Goal: Complete application form: Complete application form

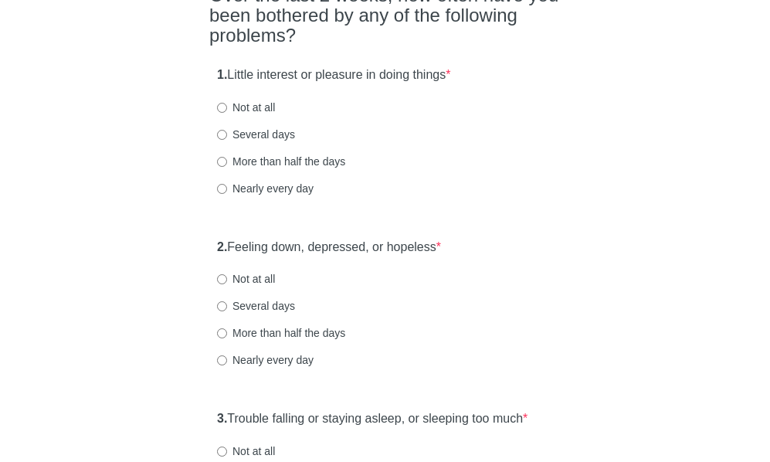
scroll to position [232, 0]
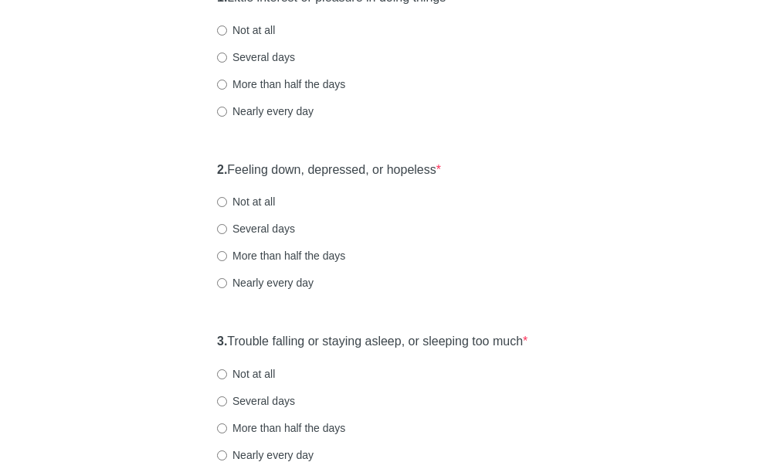
click at [268, 236] on label "Several days" at bounding box center [256, 228] width 78 height 15
click at [227, 234] on input "Several days" at bounding box center [222, 229] width 10 height 10
radio input "true"
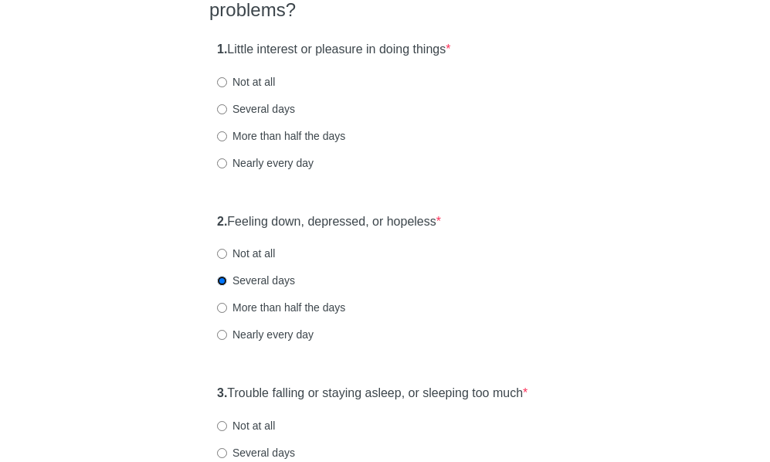
scroll to position [155, 0]
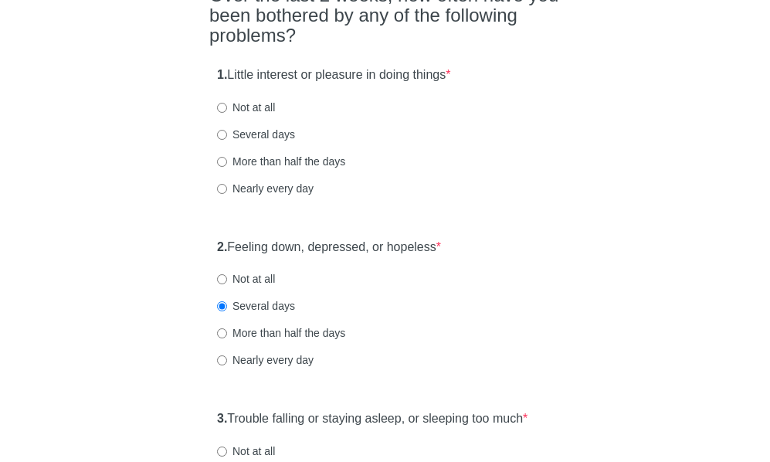
click at [260, 142] on label "Several days" at bounding box center [256, 134] width 78 height 15
click at [227, 140] on input "Several days" at bounding box center [222, 135] width 10 height 10
radio input "true"
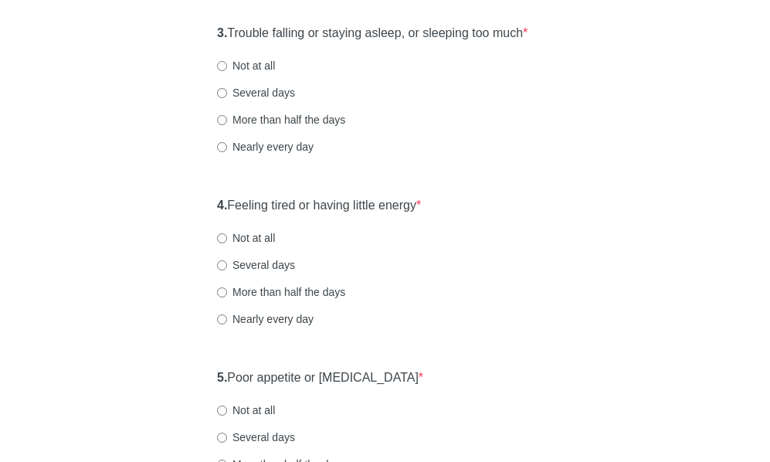
scroll to position [541, 0]
click at [280, 154] on label "Nearly every day" at bounding box center [265, 145] width 97 height 15
click at [227, 151] on input "Nearly every day" at bounding box center [222, 146] width 10 height 10
radio input "true"
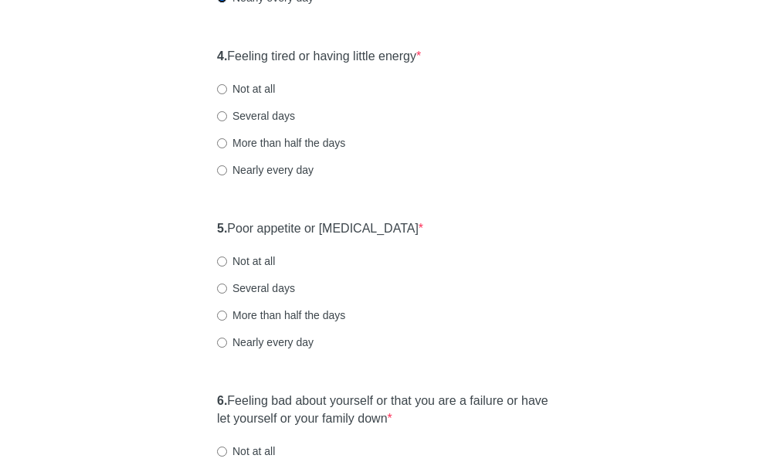
scroll to position [695, 0]
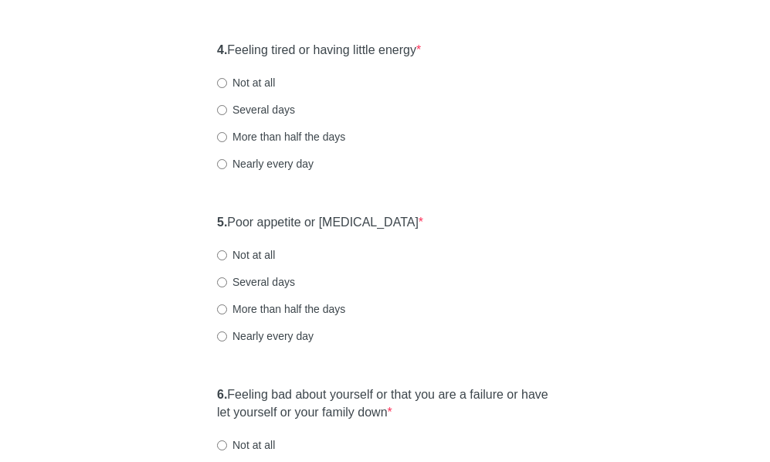
click at [264, 97] on div "4. Feeling tired or having little energy * Not at all Several days More than ha…" at bounding box center [385, 114] width 352 height 161
click at [258, 90] on label "Not at all" at bounding box center [246, 82] width 58 height 15
click at [227, 88] on input "Not at all" at bounding box center [222, 83] width 10 height 10
radio input "true"
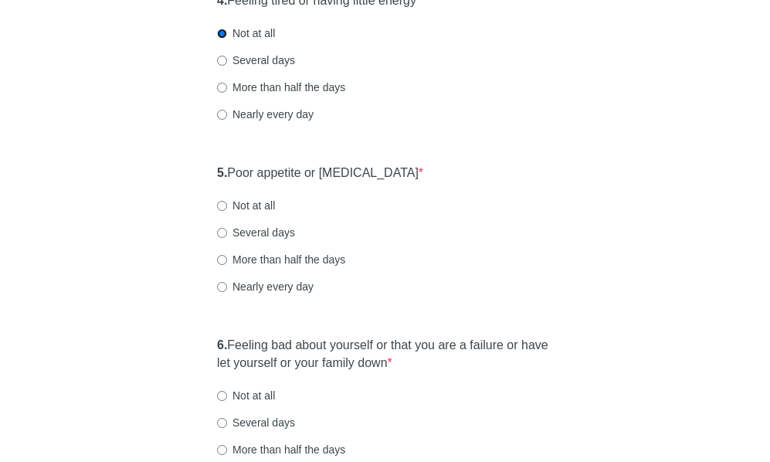
scroll to position [773, 0]
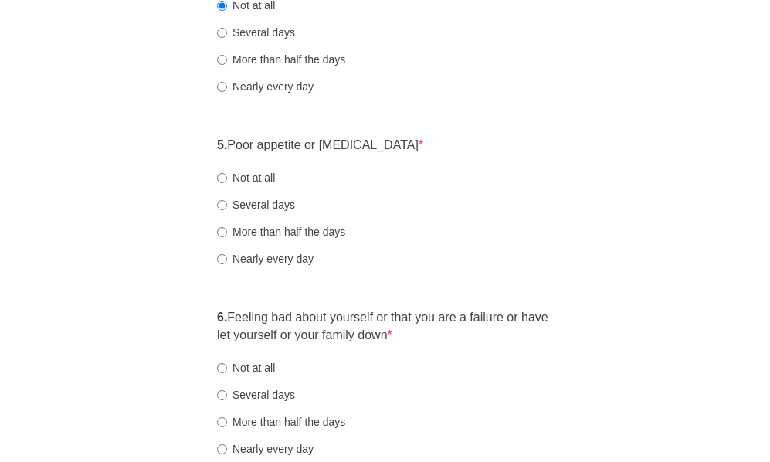
click at [257, 185] on label "Not at all" at bounding box center [246, 177] width 58 height 15
click at [227, 183] on input "Not at all" at bounding box center [222, 178] width 10 height 10
radio input "true"
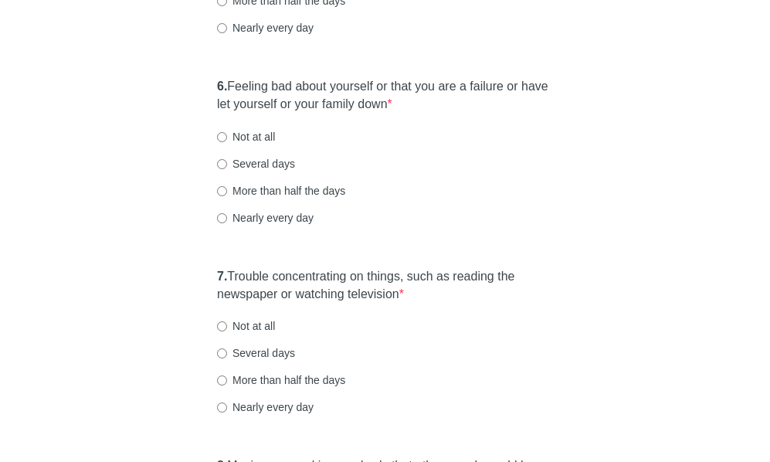
scroll to position [1004, 0]
click at [260, 144] on label "Not at all" at bounding box center [246, 135] width 58 height 15
click at [227, 141] on input "Not at all" at bounding box center [222, 136] width 10 height 10
radio input "true"
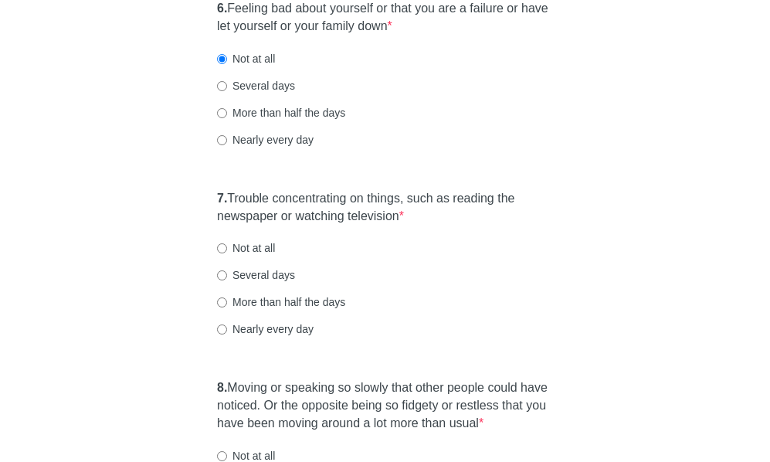
click at [250, 93] on label "Several days" at bounding box center [256, 85] width 78 height 15
click at [227, 91] on input "Several days" at bounding box center [222, 86] width 10 height 10
radio input "true"
click at [312, 121] on label "More than half the days" at bounding box center [281, 112] width 128 height 15
click at [227, 118] on input "More than half the days" at bounding box center [222, 113] width 10 height 10
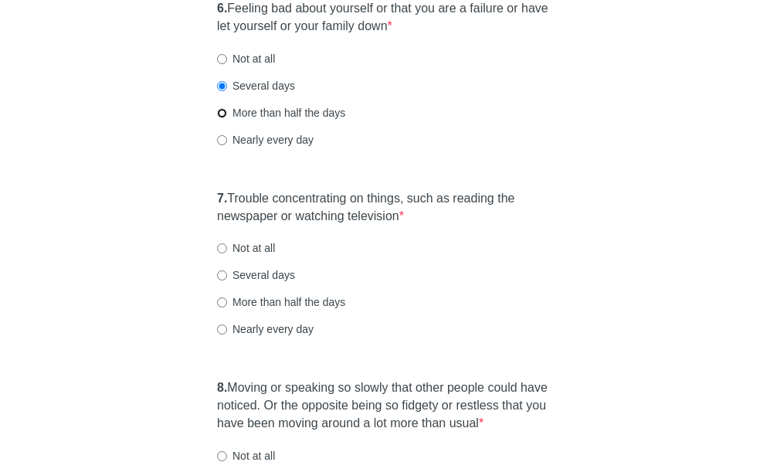
radio input "true"
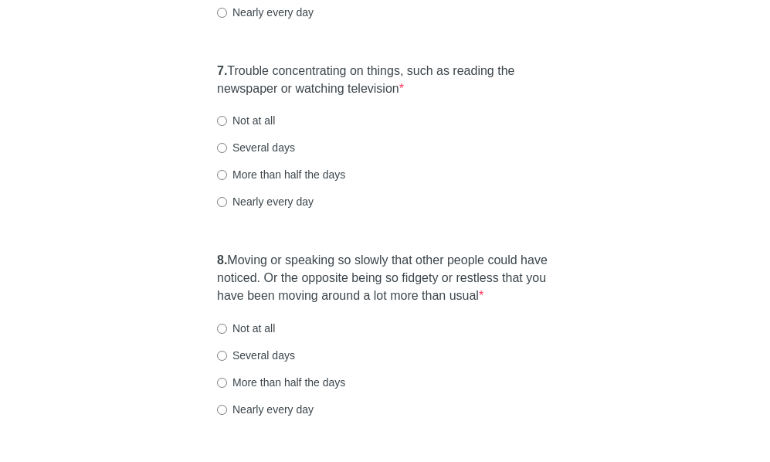
scroll to position [1236, 0]
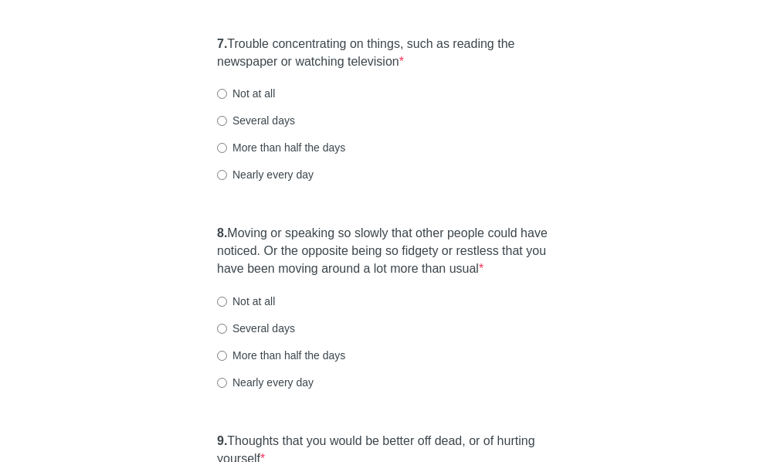
click at [270, 128] on label "Several days" at bounding box center [256, 120] width 78 height 15
click at [227, 126] on input "Several days" at bounding box center [222, 121] width 10 height 10
radio input "true"
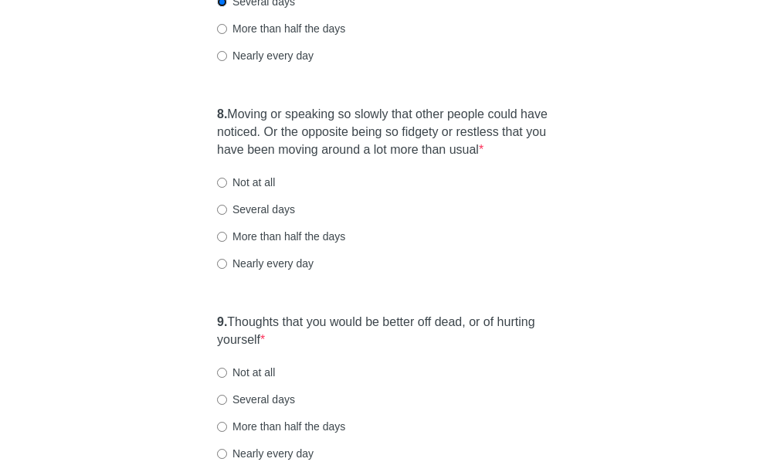
scroll to position [1391, 0]
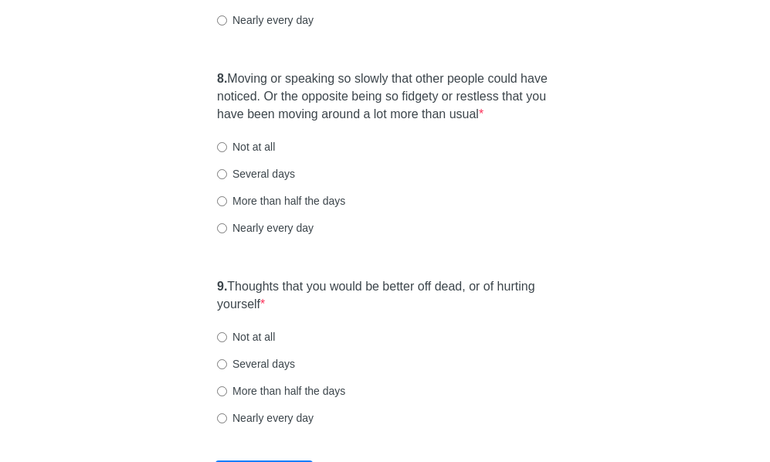
click at [302, 209] on label "More than half the days" at bounding box center [281, 200] width 128 height 15
click at [227, 206] on input "More than half the days" at bounding box center [222, 201] width 10 height 10
radio input "true"
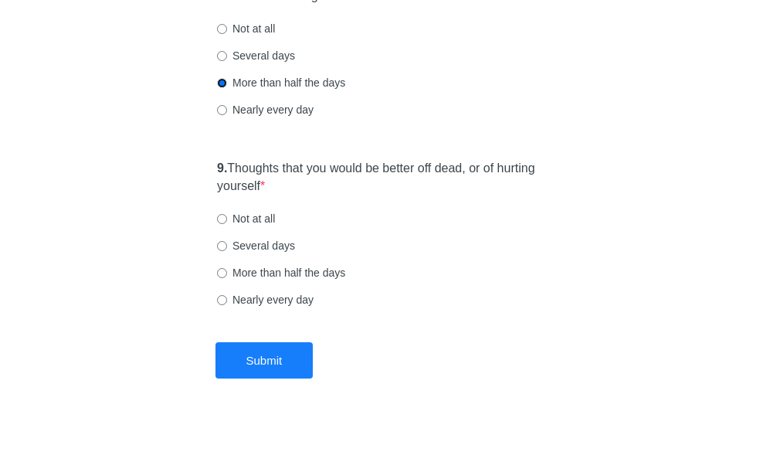
scroll to position [1549, 0]
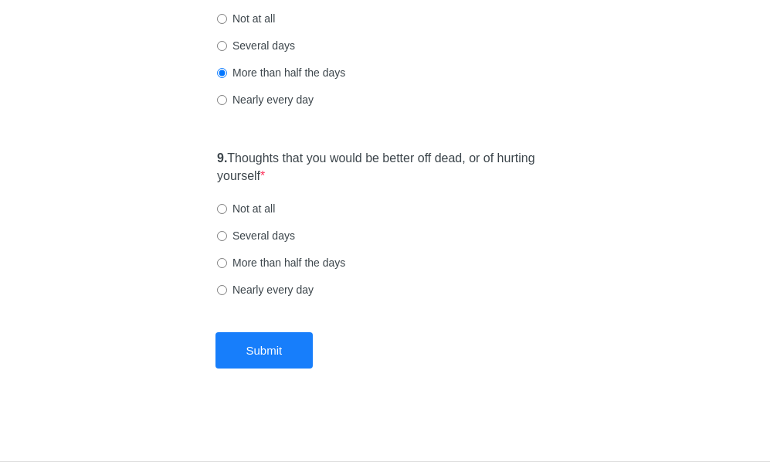
click at [504, 275] on div "9. Thoughts that you would be better off dead, or of hurting yourself * Not at …" at bounding box center [385, 231] width 352 height 178
click at [219, 201] on label "Not at all" at bounding box center [246, 208] width 58 height 15
click at [219, 204] on input "Not at all" at bounding box center [222, 209] width 10 height 10
radio input "true"
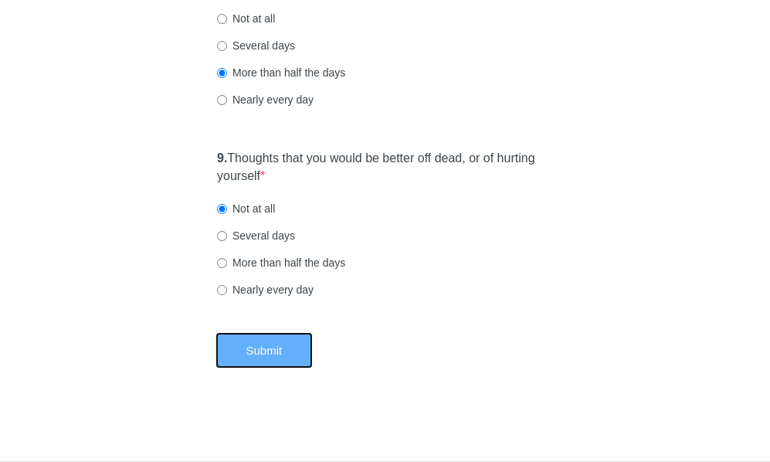
click at [284, 342] on button "Submit" at bounding box center [265, 350] width 98 height 36
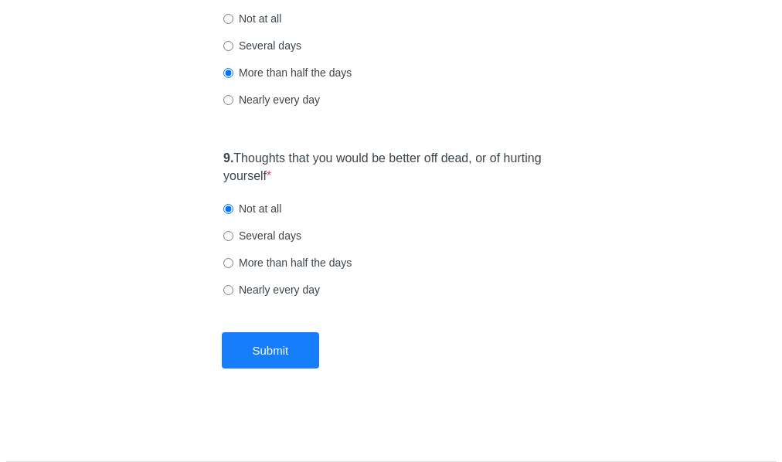
scroll to position [0, 0]
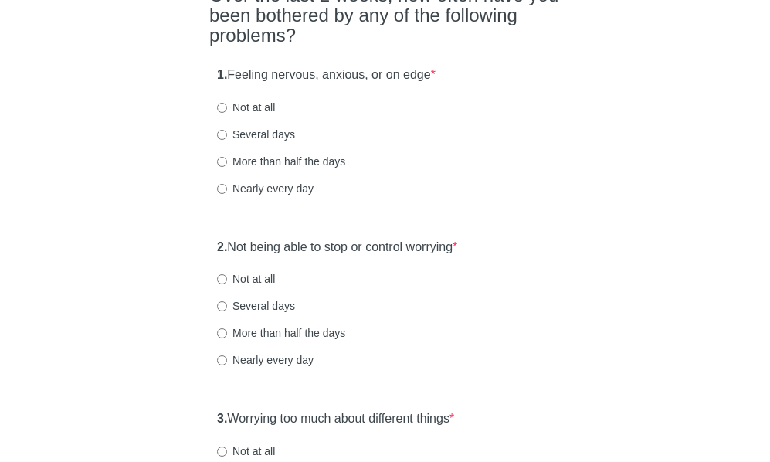
scroll to position [155, 0]
click at [274, 139] on label "Several days" at bounding box center [256, 134] width 78 height 15
click at [227, 139] on input "Several days" at bounding box center [222, 135] width 10 height 10
radio input "true"
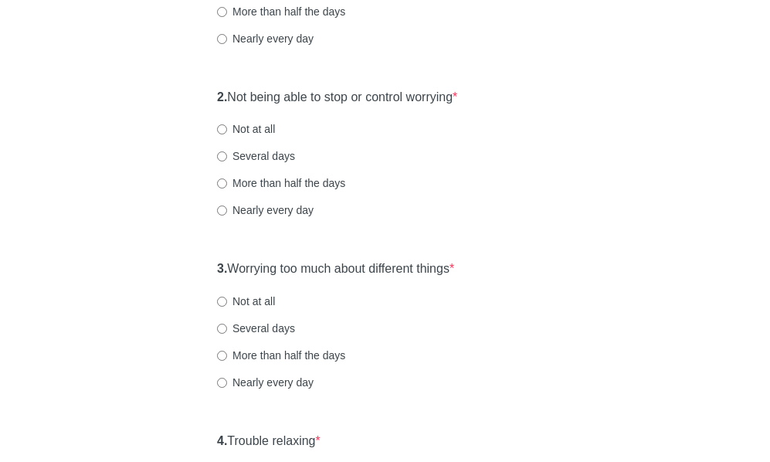
scroll to position [309, 0]
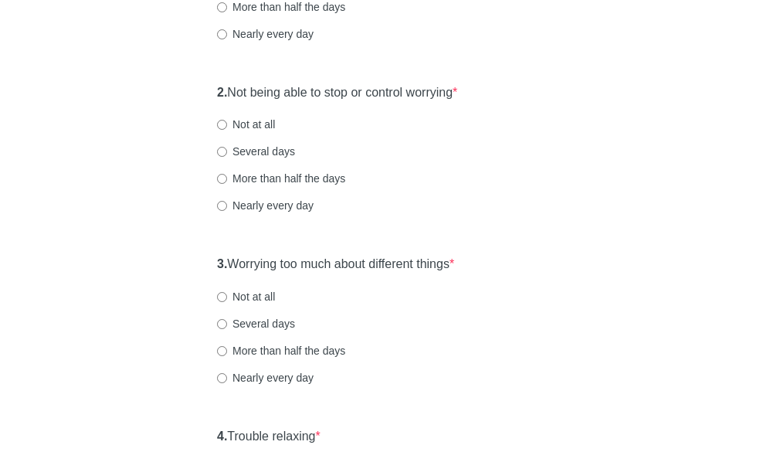
click at [244, 129] on label "Not at all" at bounding box center [246, 124] width 58 height 15
click at [227, 129] on input "Not at all" at bounding box center [222, 125] width 10 height 10
radio input "true"
click at [260, 301] on label "Not at all" at bounding box center [246, 296] width 58 height 15
click at [227, 301] on input "Not at all" at bounding box center [222, 297] width 10 height 10
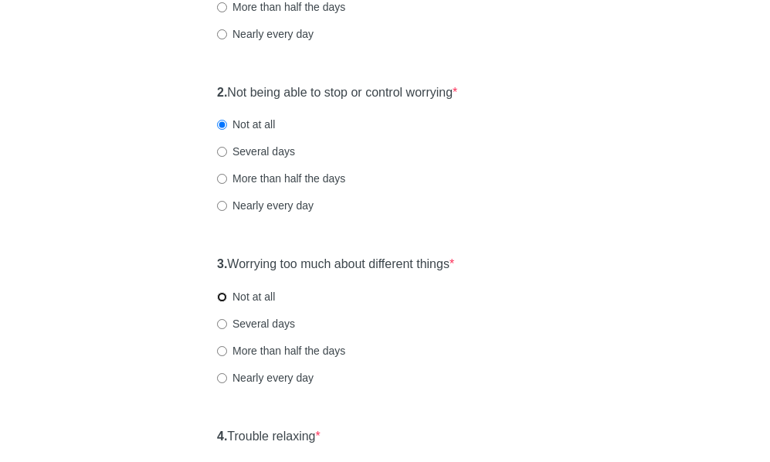
radio input "true"
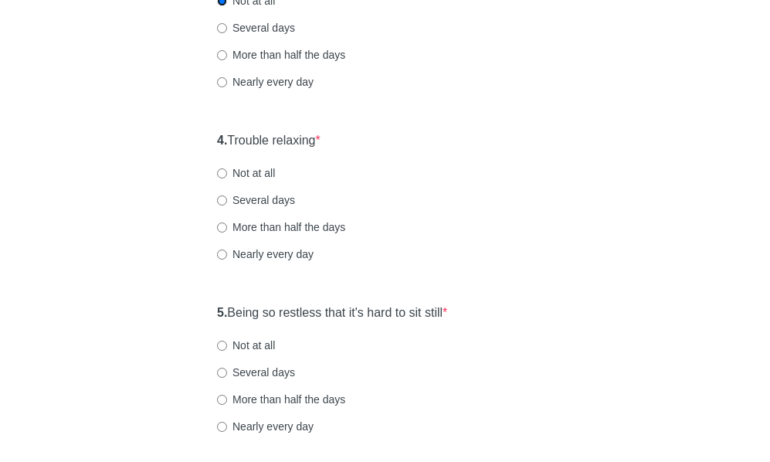
scroll to position [618, 0]
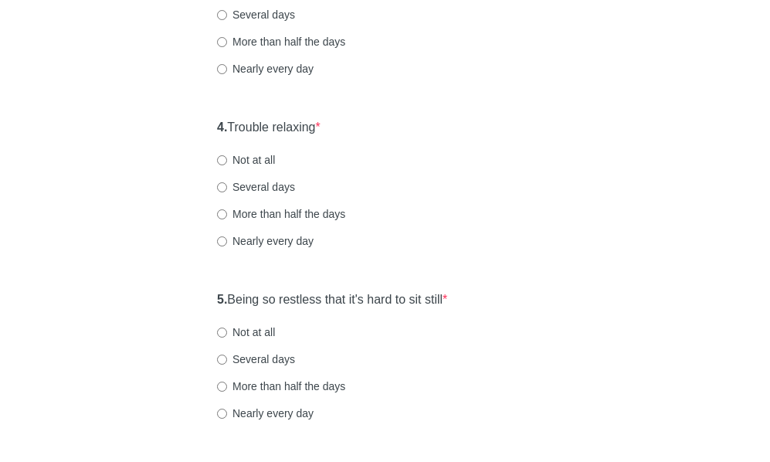
click at [284, 251] on div "4. Trouble relaxing * Not at all Several days More than half the days Nearly ev…" at bounding box center [385, 191] width 352 height 161
click at [284, 239] on label "Nearly every day" at bounding box center [265, 240] width 97 height 15
click at [227, 239] on input "Nearly every day" at bounding box center [222, 241] width 10 height 10
radio input "true"
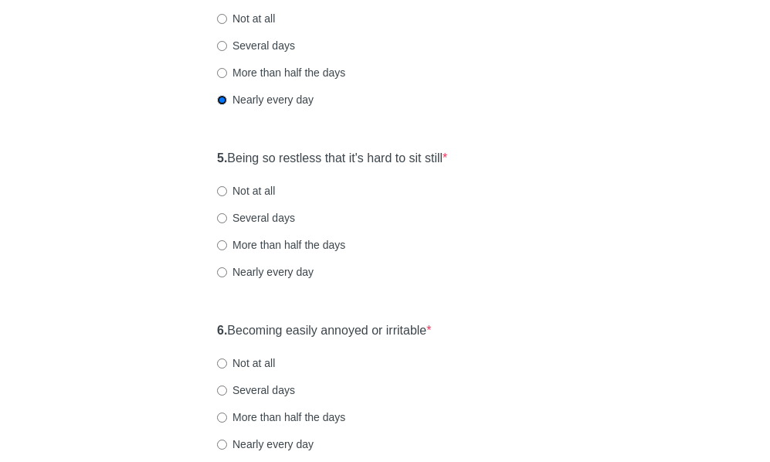
scroll to position [773, 0]
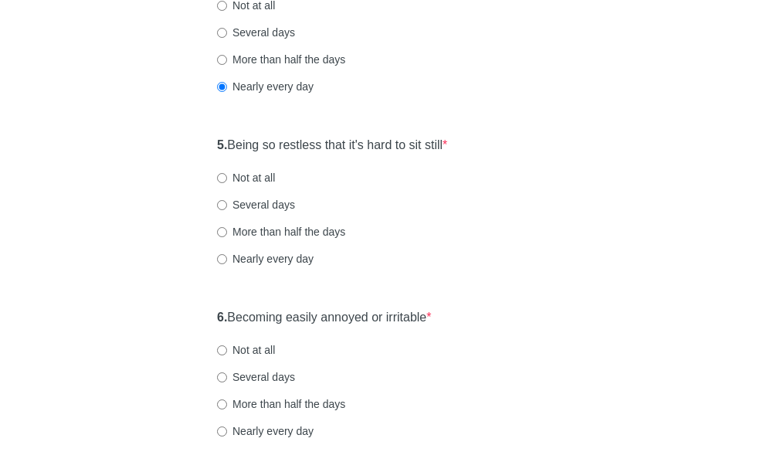
click at [274, 202] on label "Several days" at bounding box center [256, 204] width 78 height 15
click at [227, 202] on input "Several days" at bounding box center [222, 205] width 10 height 10
radio input "true"
click at [258, 176] on label "Not at all" at bounding box center [246, 177] width 58 height 15
click at [227, 176] on input "Not at all" at bounding box center [222, 178] width 10 height 10
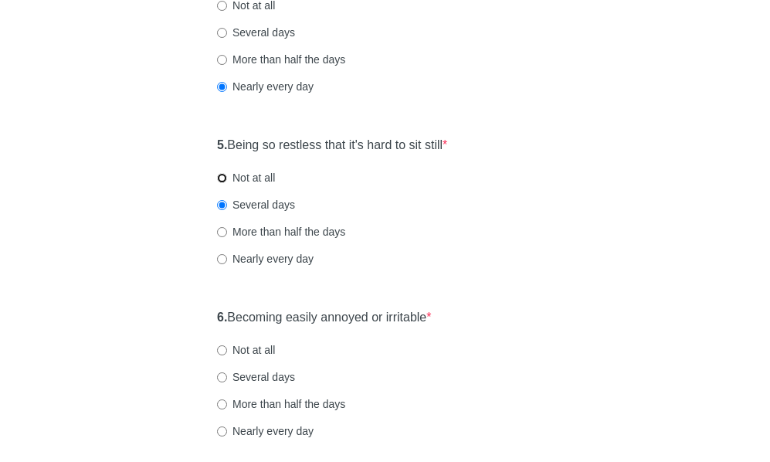
radio input "true"
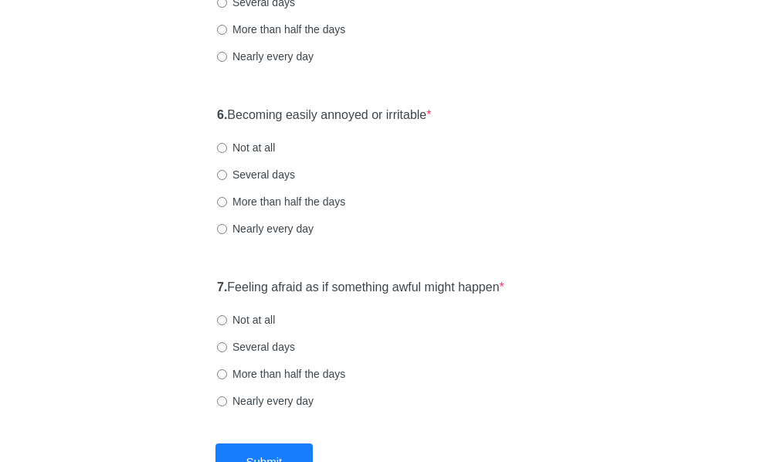
scroll to position [1004, 0]
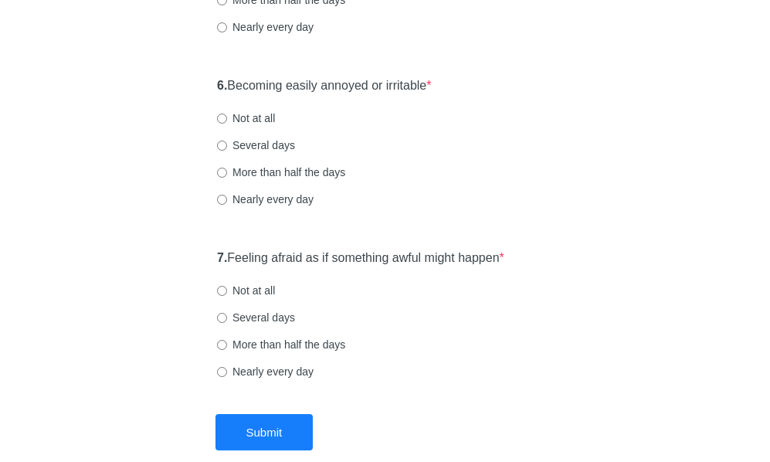
click at [261, 120] on label "Not at all" at bounding box center [246, 117] width 58 height 15
click at [227, 120] on input "Not at all" at bounding box center [222, 119] width 10 height 10
radio input "true"
click at [256, 287] on label "Not at all" at bounding box center [246, 290] width 58 height 15
click at [227, 287] on input "Not at all" at bounding box center [222, 291] width 10 height 10
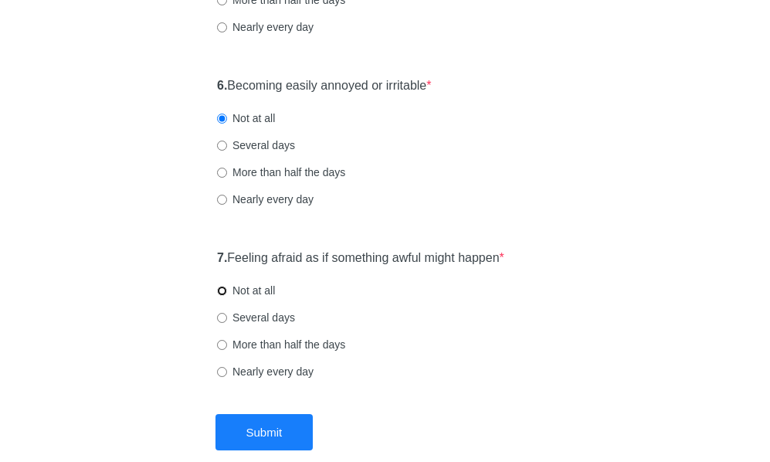
radio input "true"
click at [275, 144] on label "Several days" at bounding box center [256, 145] width 78 height 15
click at [227, 144] on input "Several days" at bounding box center [222, 146] width 10 height 10
radio input "true"
click at [274, 314] on label "Several days" at bounding box center [256, 317] width 78 height 15
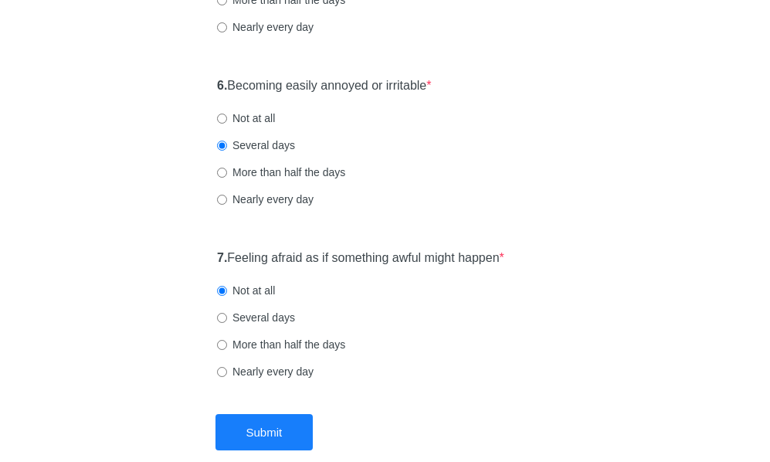
click at [227, 314] on input "Several days" at bounding box center [222, 318] width 10 height 10
radio input "true"
click at [298, 346] on label "More than half the days" at bounding box center [281, 344] width 128 height 15
click at [227, 346] on input "More than half the days" at bounding box center [222, 345] width 10 height 10
radio input "true"
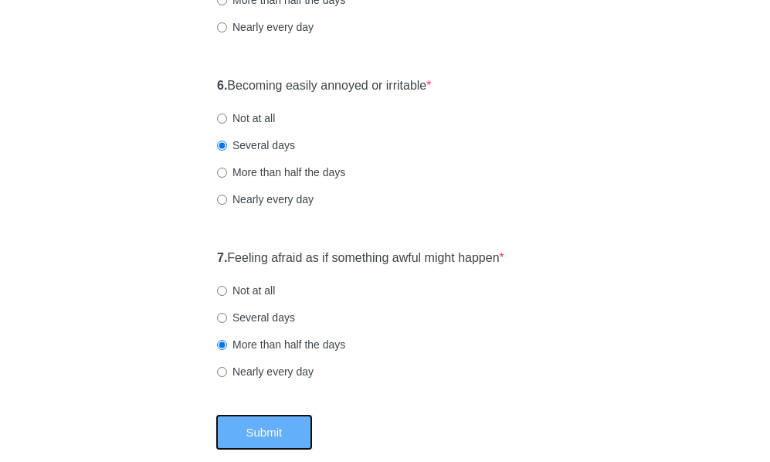
click at [300, 431] on button "Submit" at bounding box center [265, 432] width 98 height 36
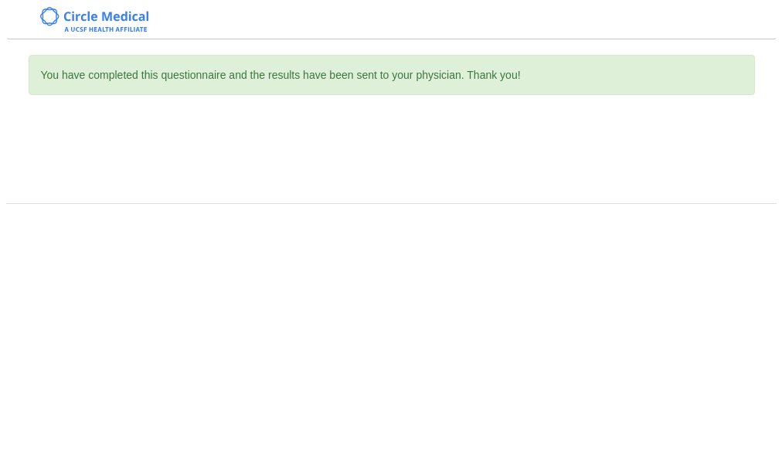
scroll to position [0, 0]
